Goal: Task Accomplishment & Management: Manage account settings

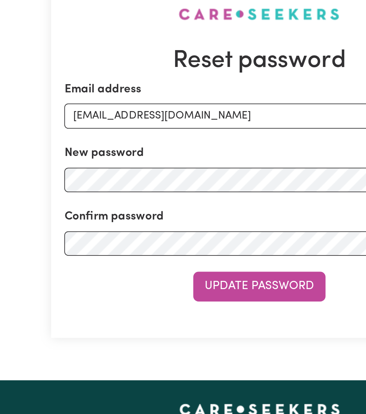
click at [197, 239] on button "Update Password" at bounding box center [183, 230] width 75 height 16
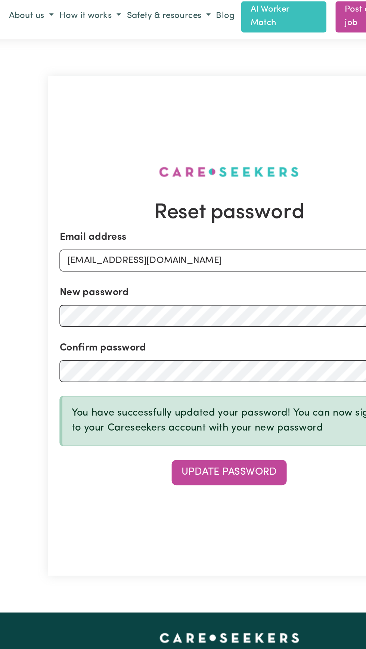
click at [203, 318] on button "Update Password" at bounding box center [183, 310] width 75 height 16
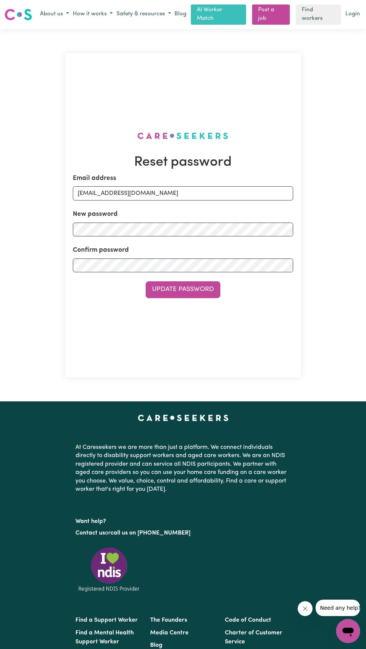
click at [353, 11] on link "Login" at bounding box center [353, 15] width 18 height 12
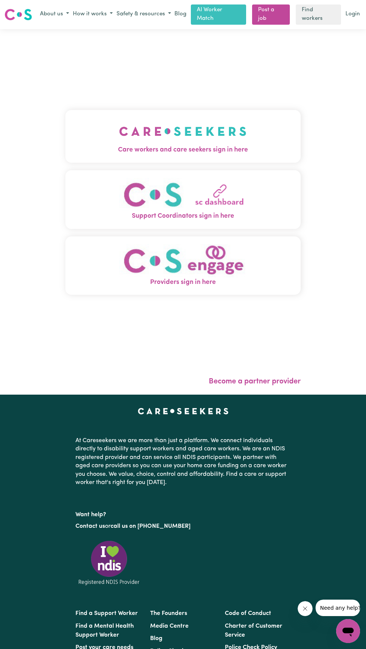
click at [157, 145] on img "Care workers and care seekers sign in here" at bounding box center [182, 131] width 127 height 28
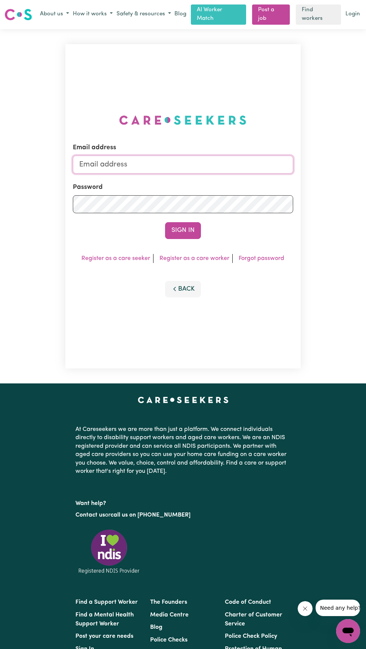
click at [132, 173] on input "Email address" at bounding box center [183, 165] width 220 height 18
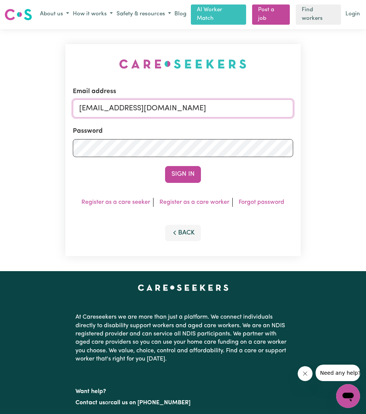
type input "[EMAIL_ADDRESS][DOMAIN_NAME]"
click at [185, 182] on button "Sign In" at bounding box center [183, 174] width 36 height 16
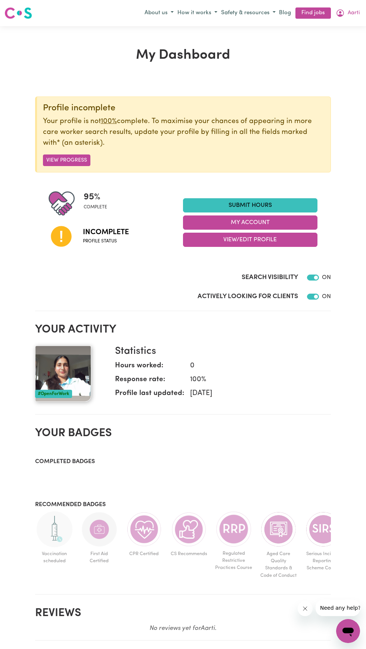
click at [55, 160] on button "View Progress" at bounding box center [66, 160] width 47 height 12
